Goal: Task Accomplishment & Management: Use online tool/utility

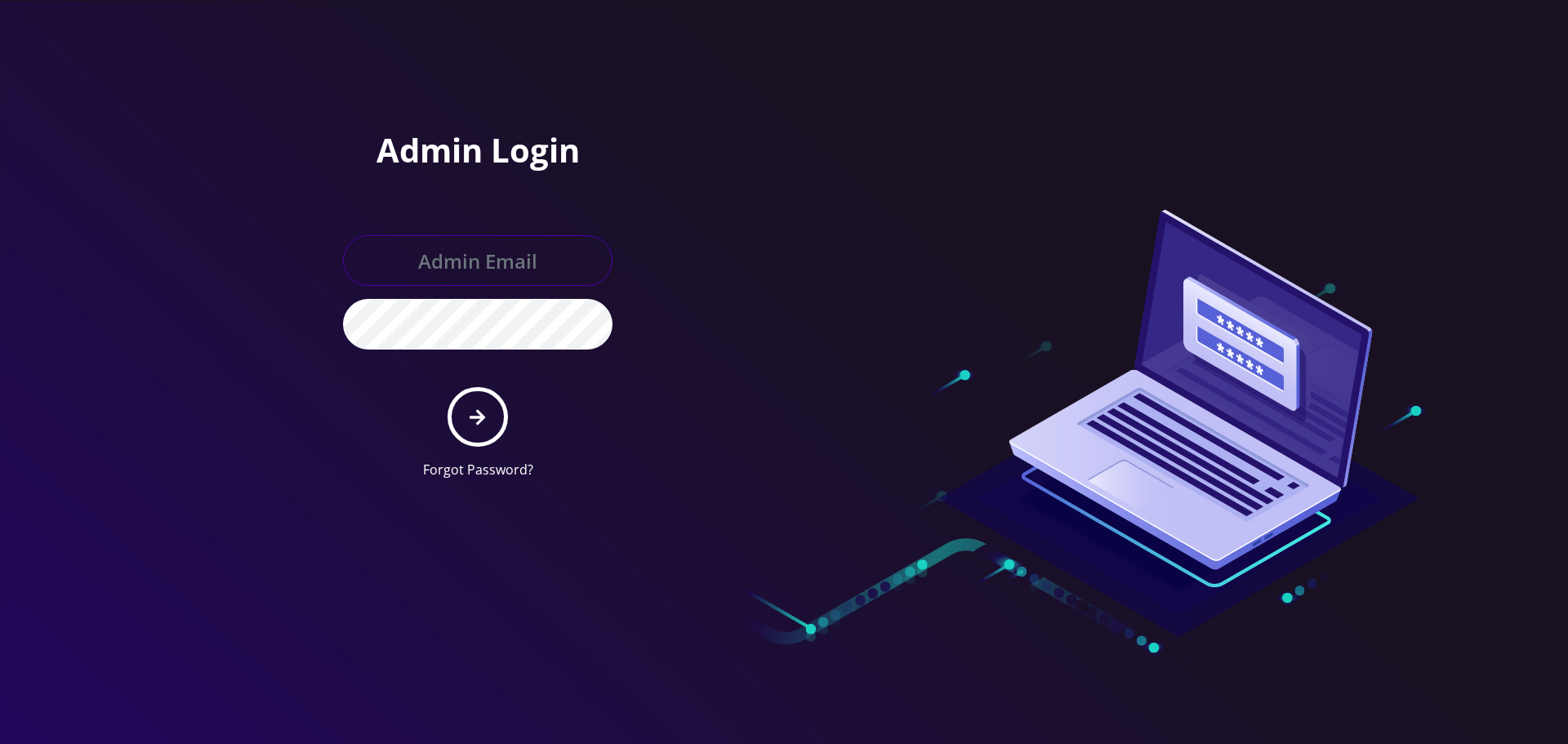
click at [455, 268] on input "text" at bounding box center [477, 261] width 269 height 51
type input "[EMAIL_ADDRESS][DOMAIN_NAME]"
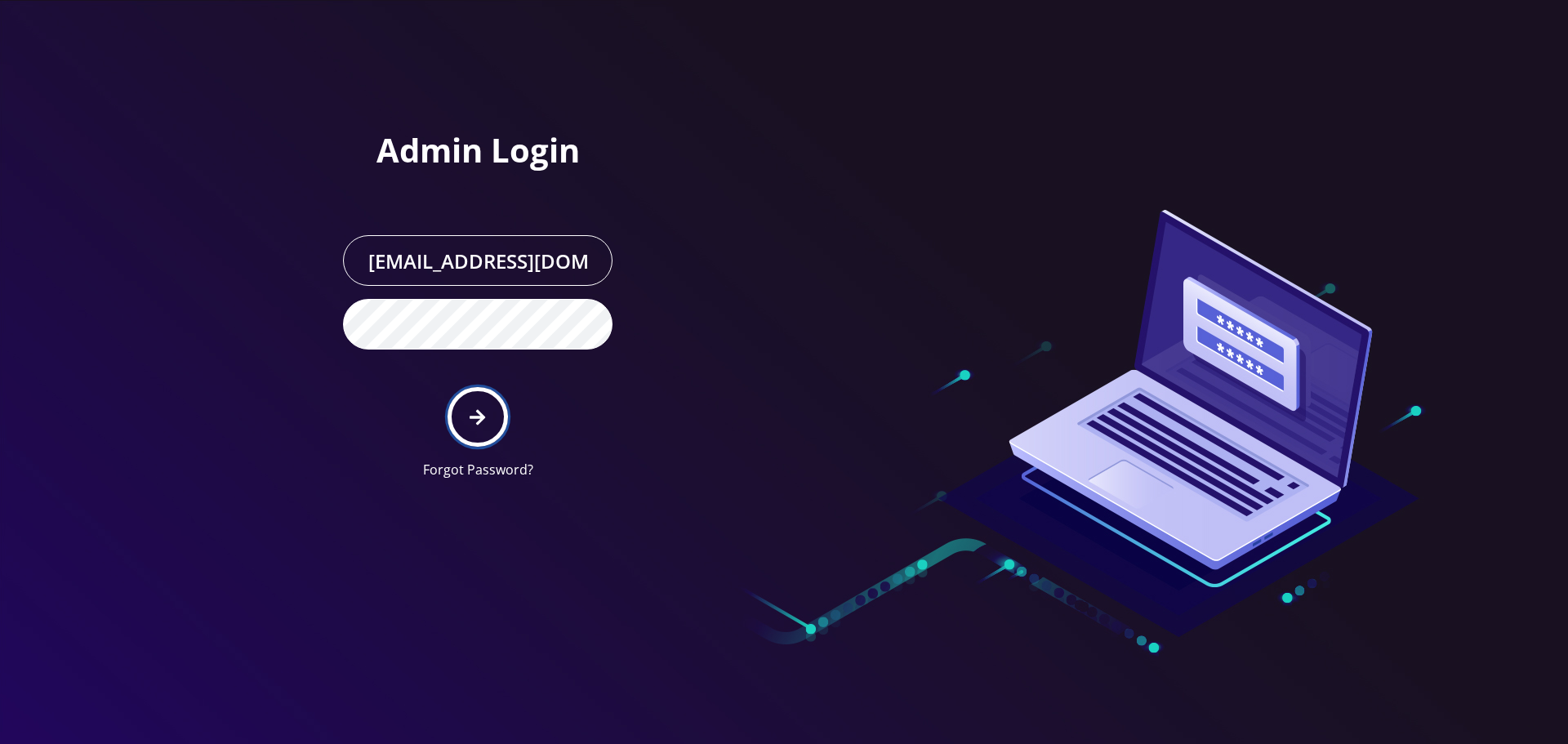
click at [480, 428] on button "submit" at bounding box center [476, 417] width 60 height 60
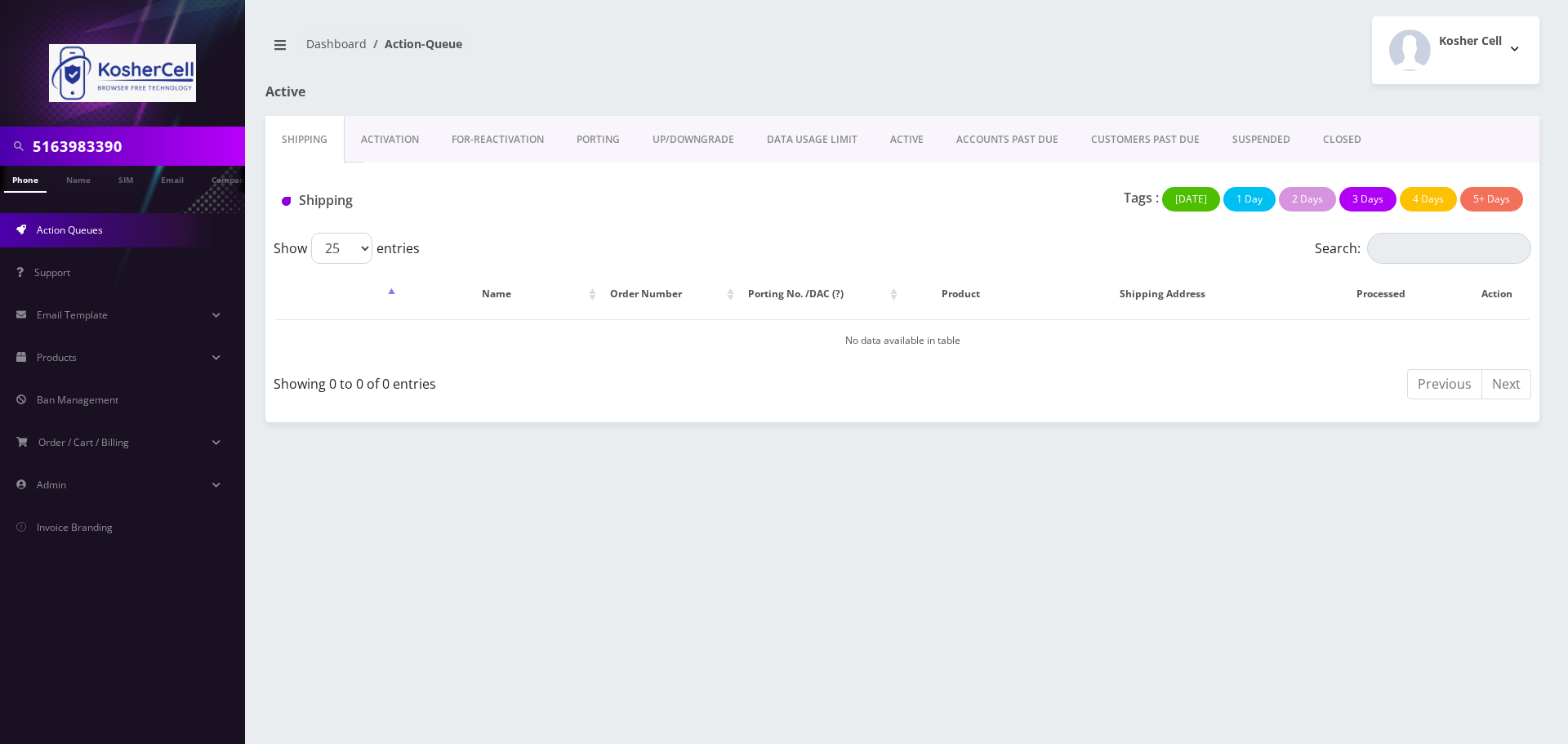
click at [25, 182] on link "Phone" at bounding box center [24, 180] width 42 height 27
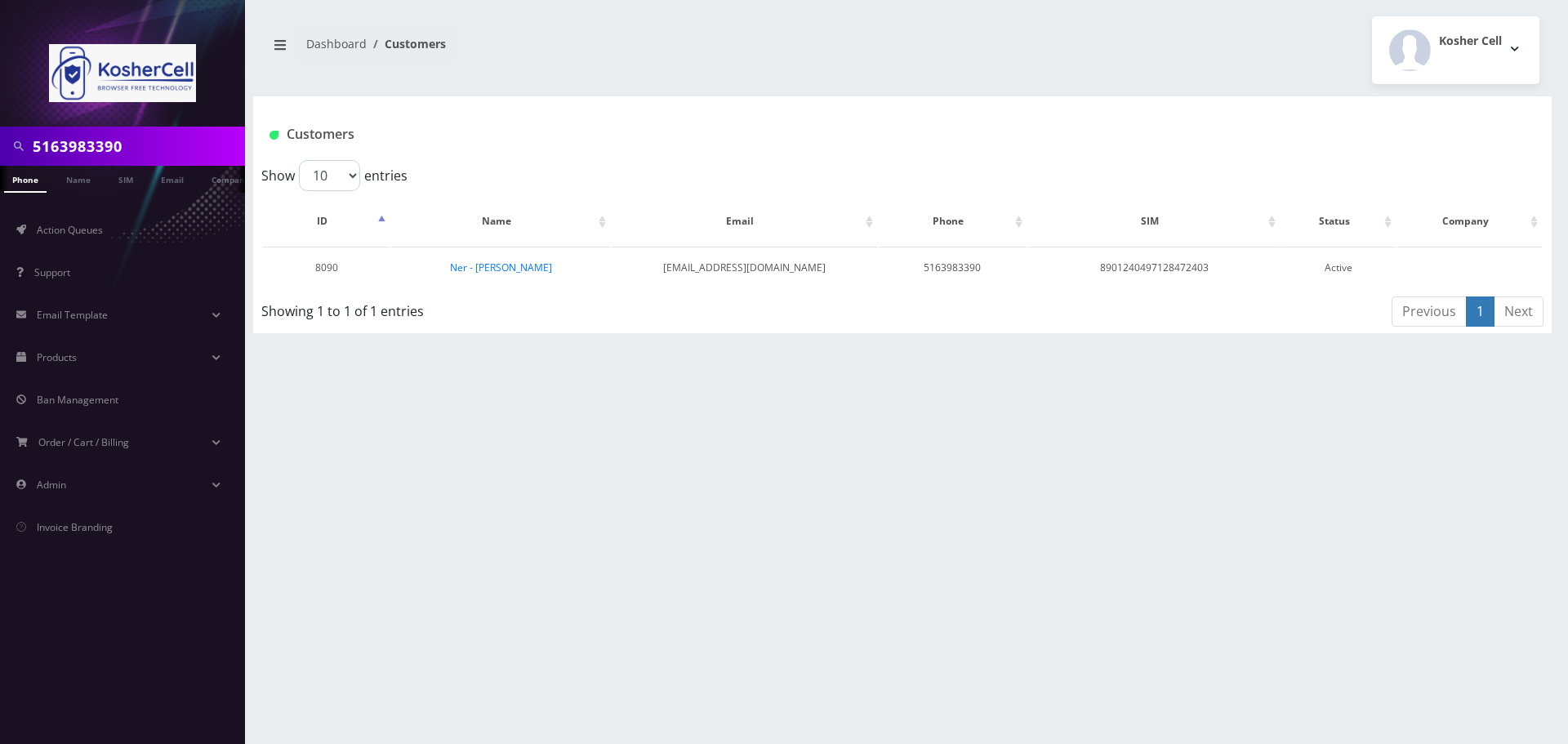
drag, startPoint x: 167, startPoint y: 140, endPoint x: 1, endPoint y: 147, distance: 166.1
click at [1, 147] on div "5163983390" at bounding box center [122, 146] width 245 height 39
paste input "-398-"
type input "5163983390"
click at [506, 269] on link "Ner - Aaron Donesh" at bounding box center [501, 268] width 103 height 14
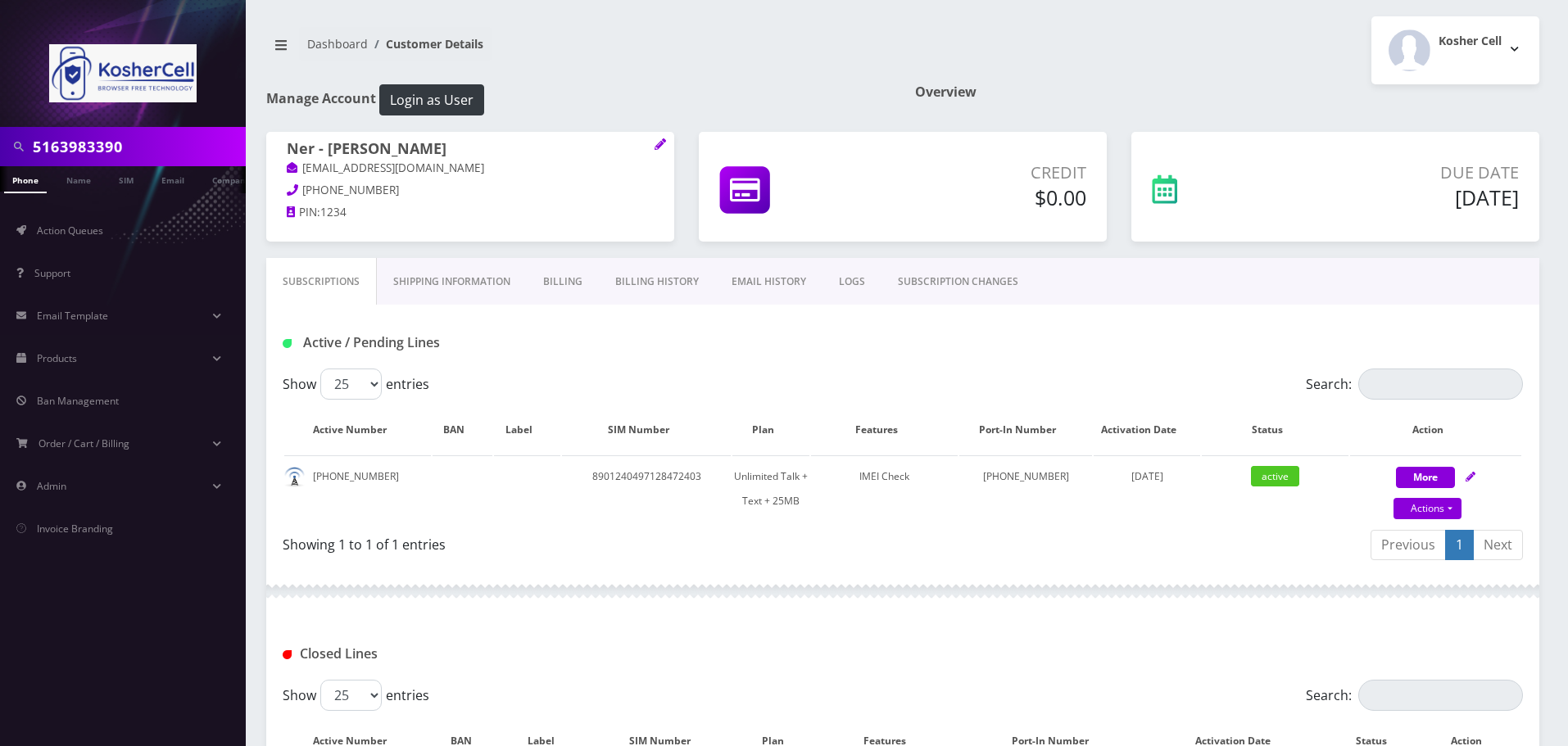
click at [575, 281] on link "Billing" at bounding box center [563, 282] width 72 height 48
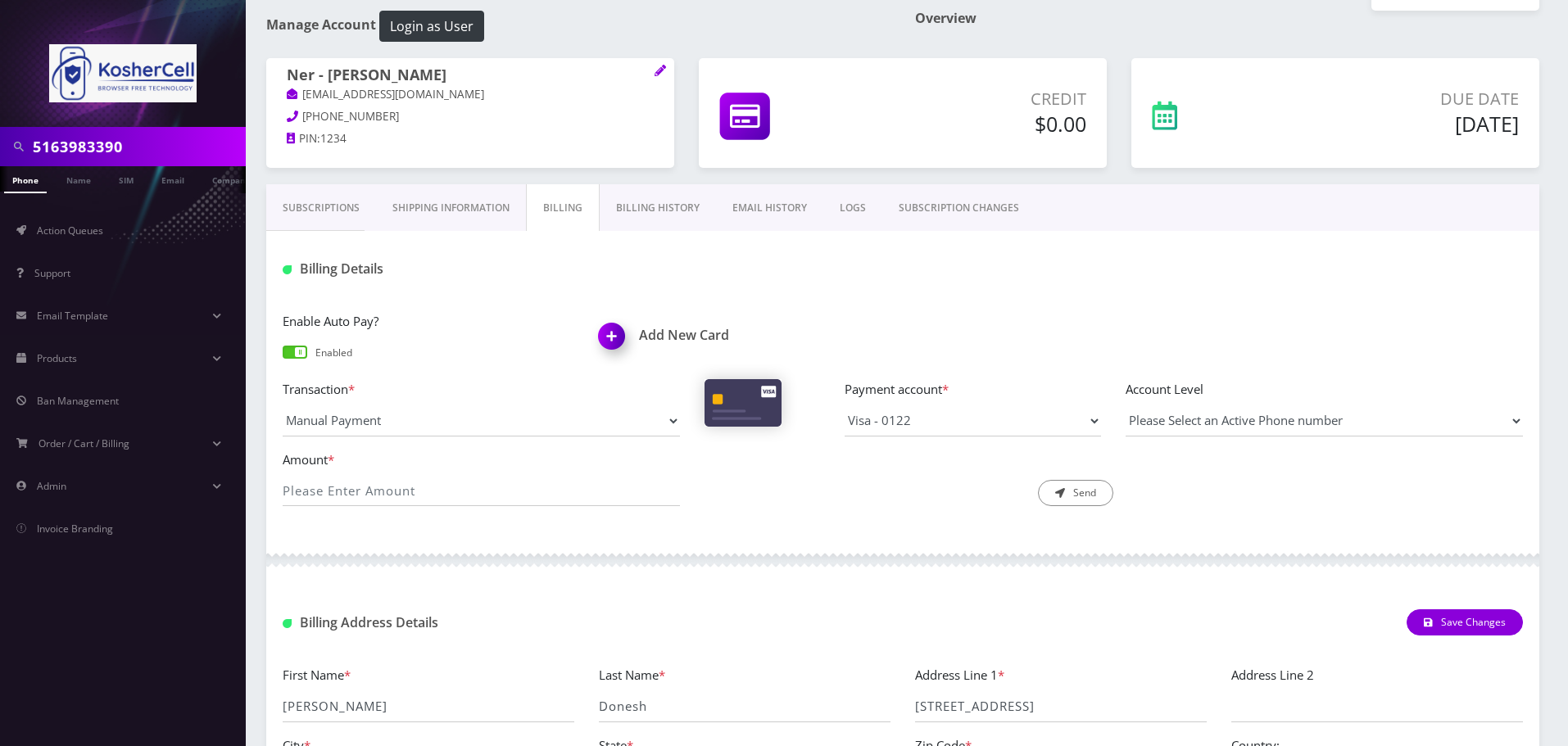
scroll to position [245, 0]
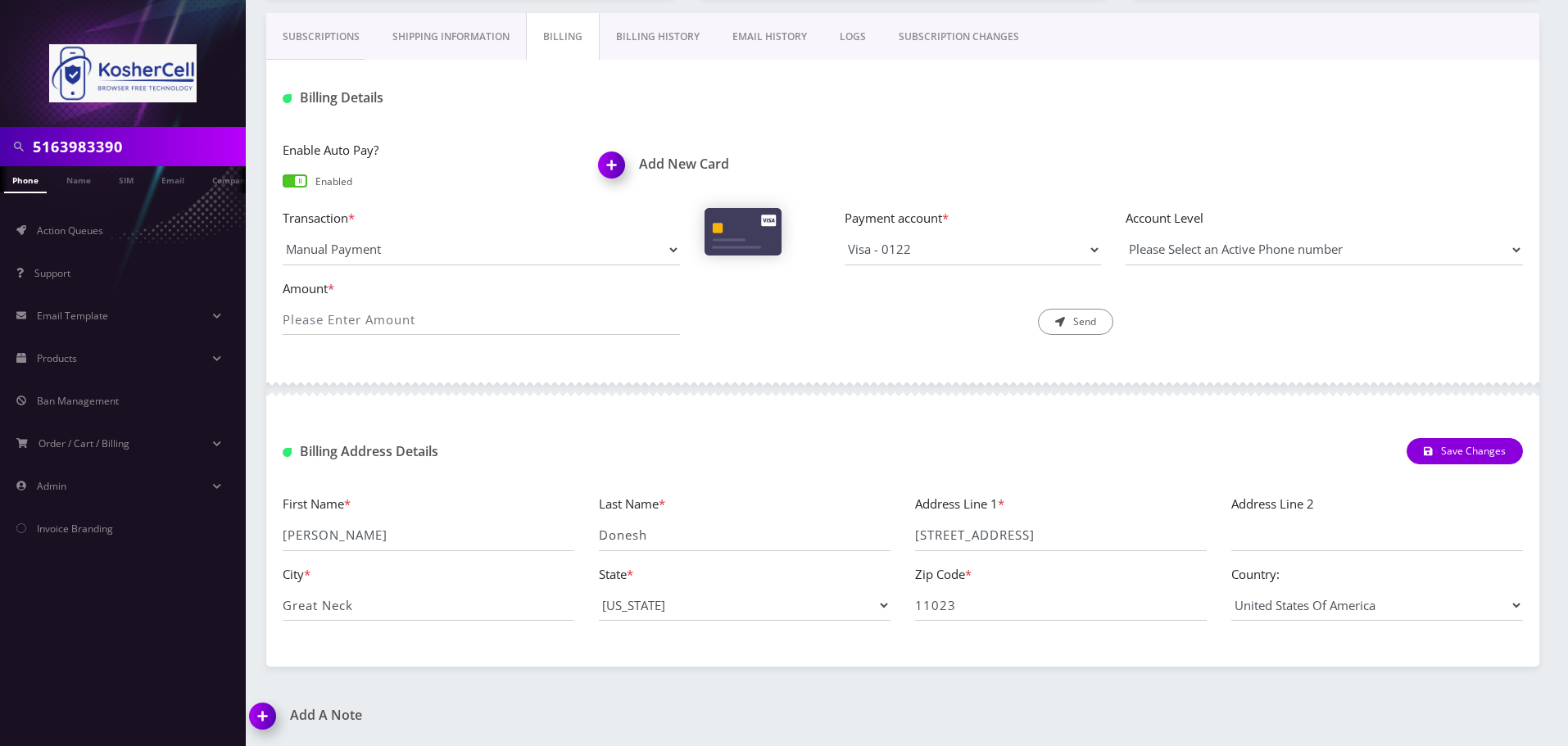
click at [673, 41] on link "Billing History" at bounding box center [657, 36] width 117 height 48
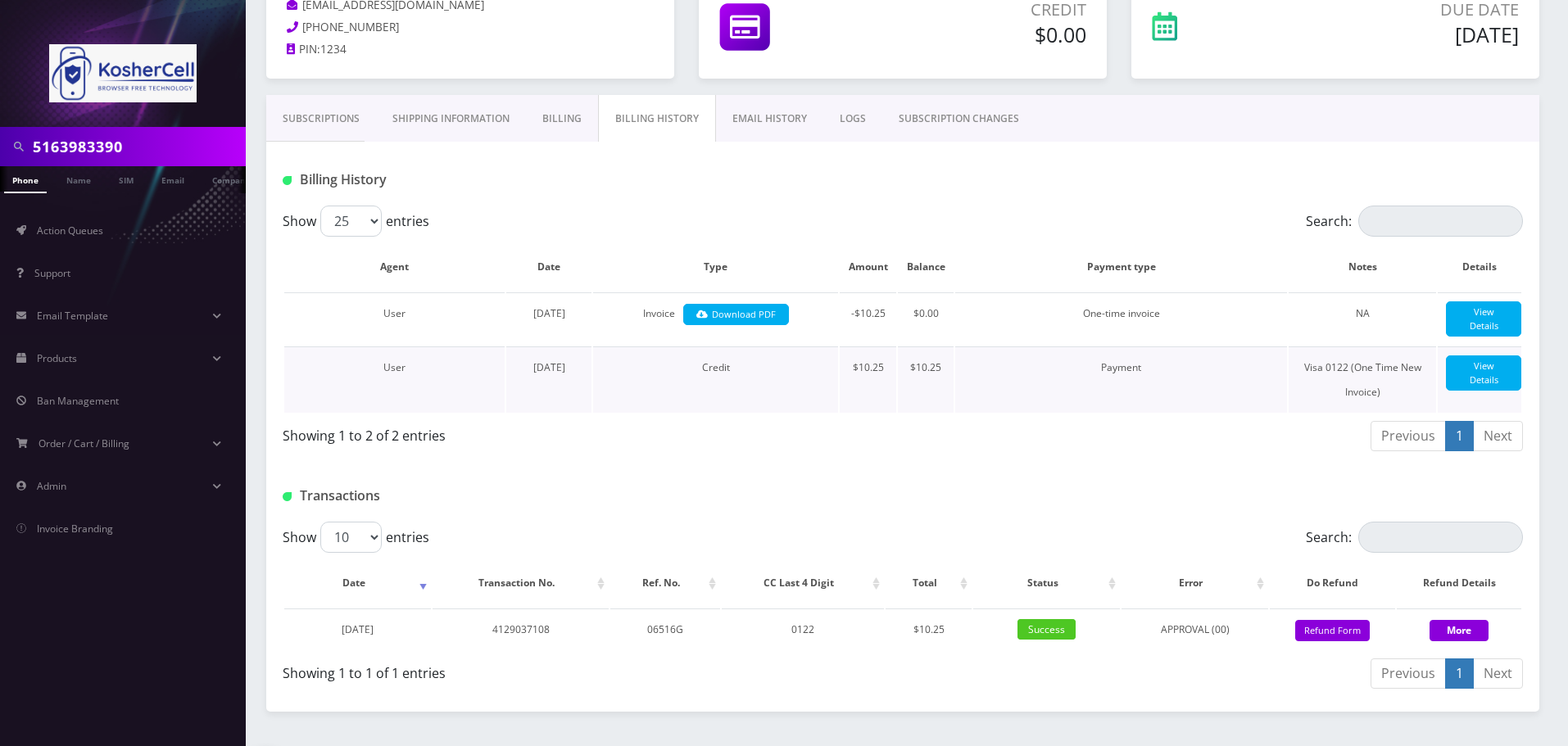
scroll to position [163, 0]
click at [736, 307] on link "Download PDF" at bounding box center [736, 314] width 106 height 23
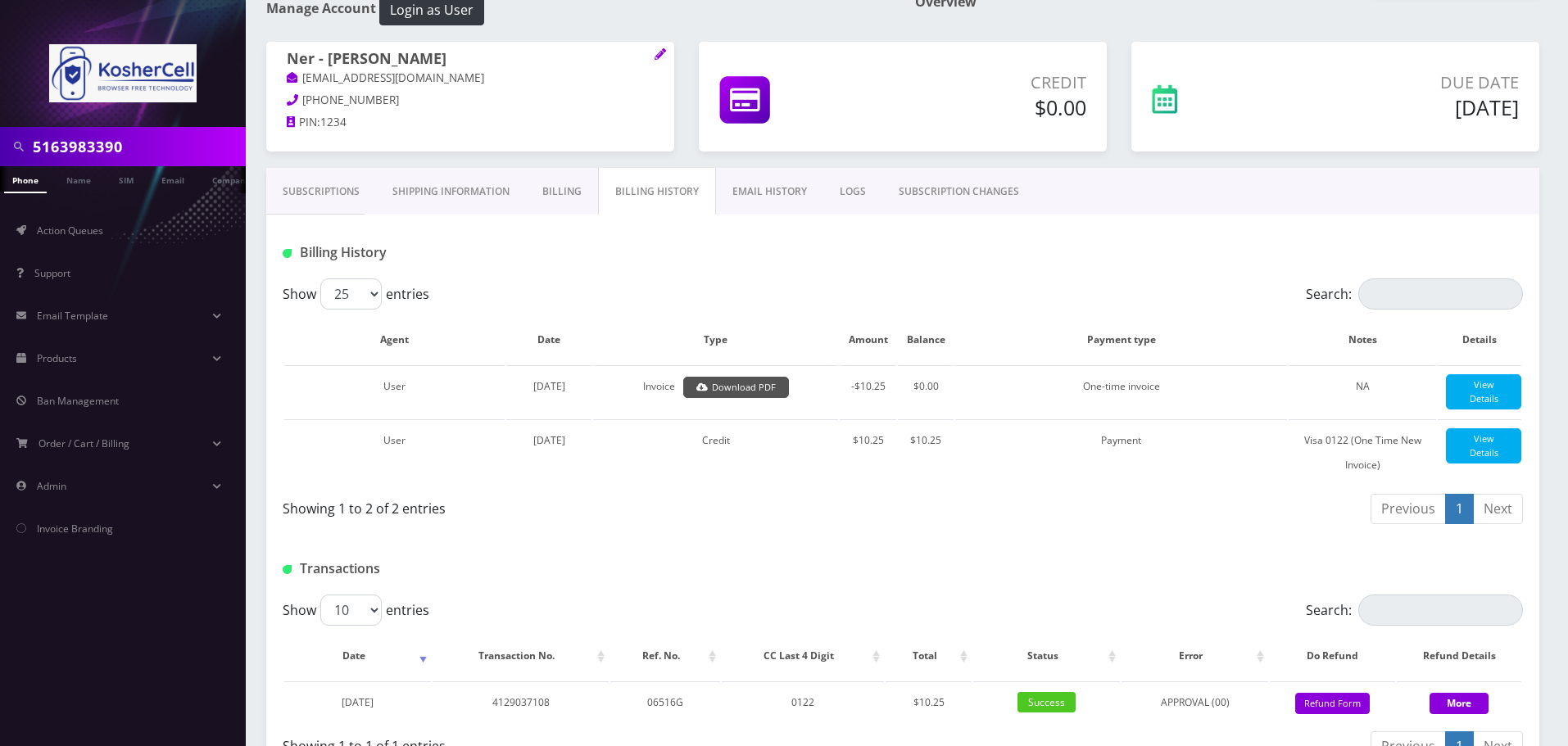
scroll to position [0, 0]
